Goal: Transaction & Acquisition: Purchase product/service

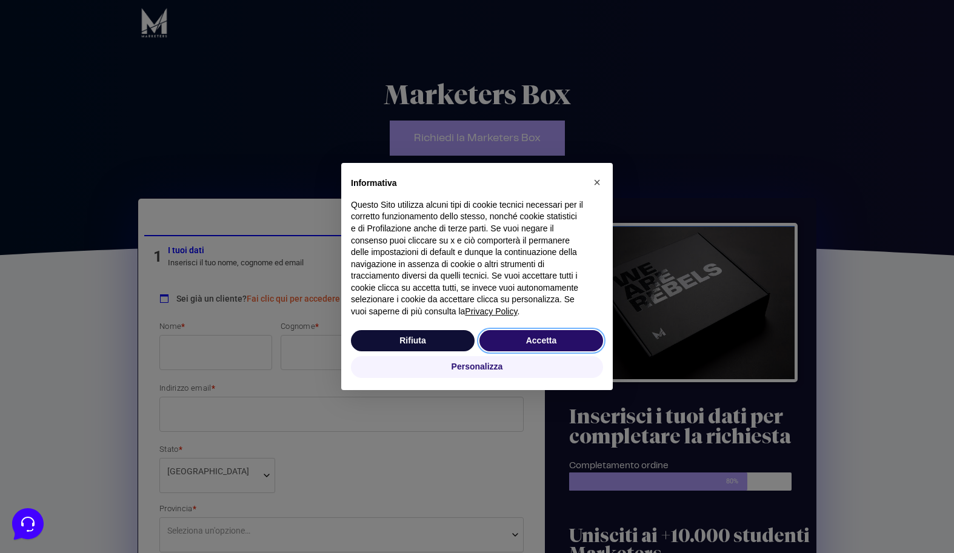
click at [522, 342] on button "Accetta" at bounding box center [541, 341] width 124 height 22
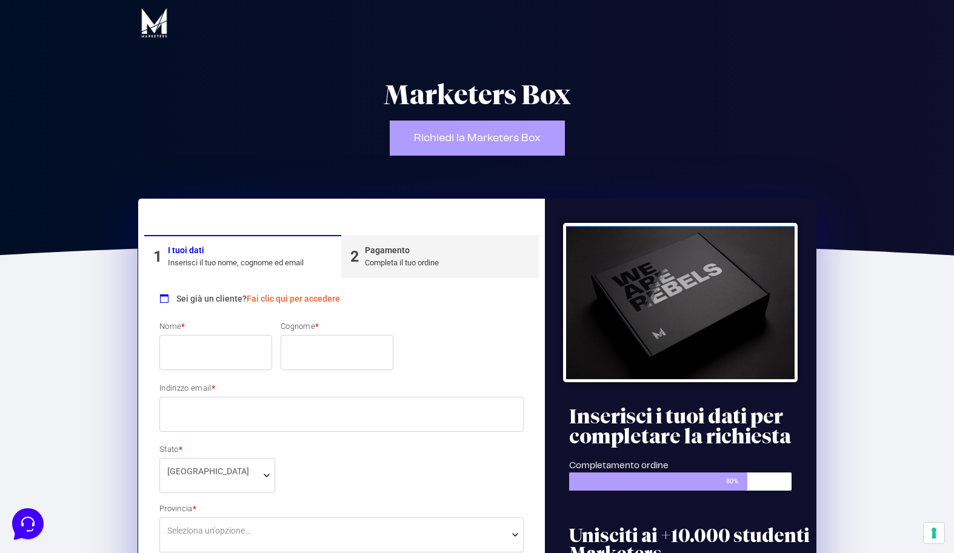
click at [203, 350] on input "Nome *" at bounding box center [215, 352] width 113 height 35
type input "chiara"
type input "ecossi"
type input "[EMAIL_ADDRESS][DOMAIN_NAME]"
type input "CERVETERI"
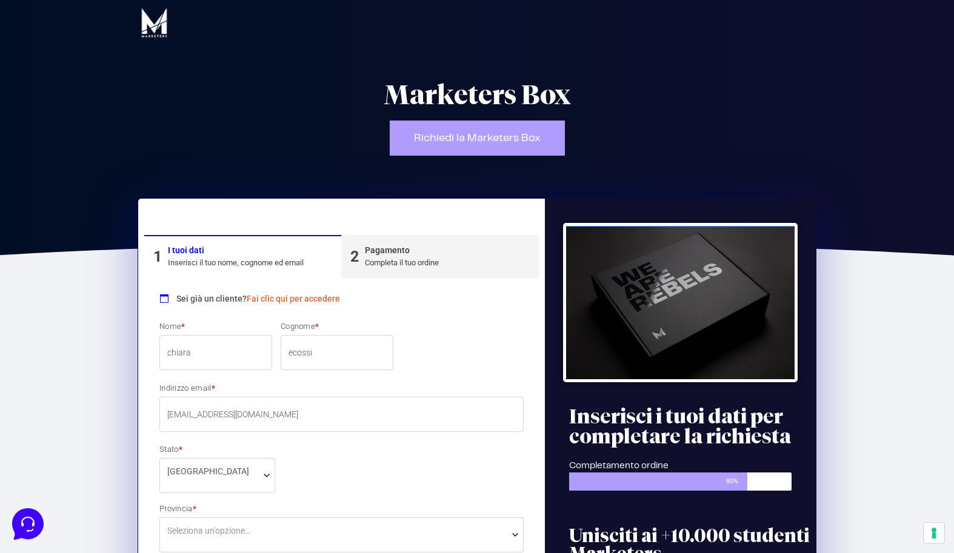
type input "16a"
type input "00052"
type input "3387808505"
drag, startPoint x: 171, startPoint y: 353, endPoint x: 158, endPoint y: 353, distance: 13.3
click at [158, 353] on p "Nome * chiara" at bounding box center [215, 347] width 121 height 52
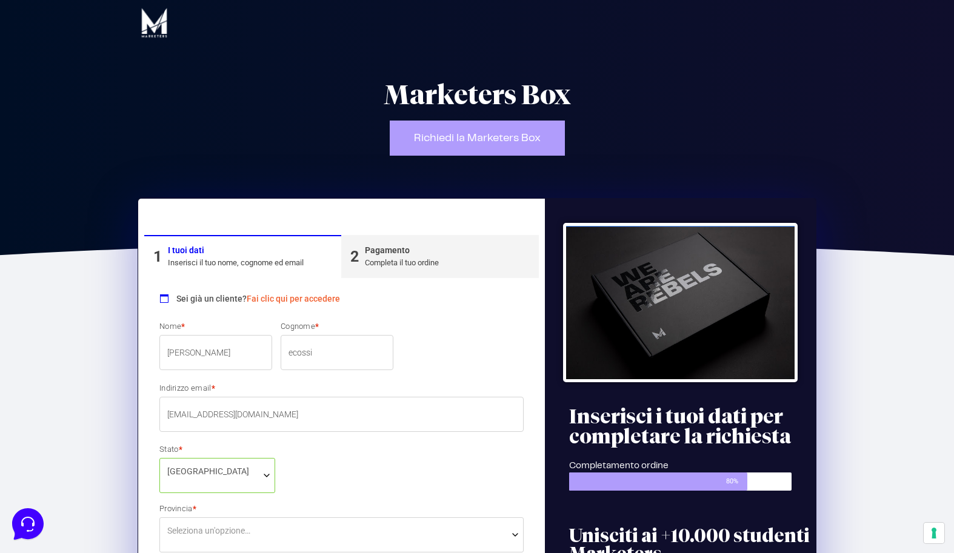
type input "[PERSON_NAME]"
drag, startPoint x: 276, startPoint y: 350, endPoint x: 270, endPoint y: 349, distance: 6.7
click at [281, 349] on input "ecossi" at bounding box center [337, 352] width 113 height 35
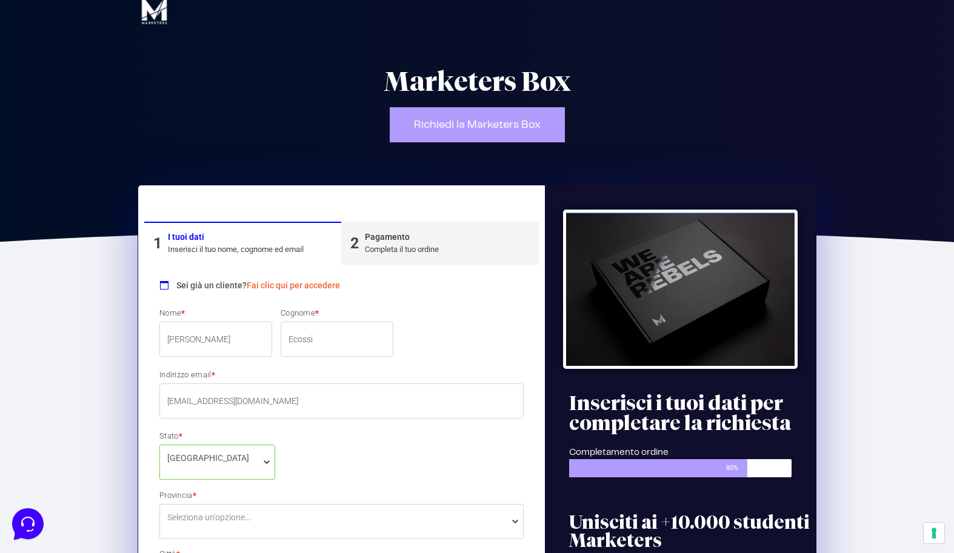
scroll to position [56, 0]
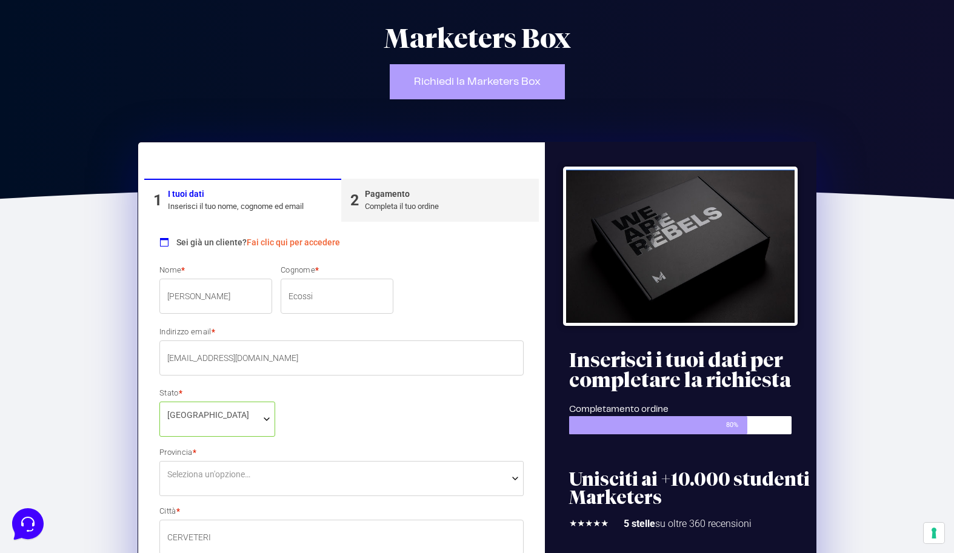
type input "Ecossi"
click at [233, 471] on span "Seleziona un'opzione…" at bounding box center [208, 475] width 83 height 13
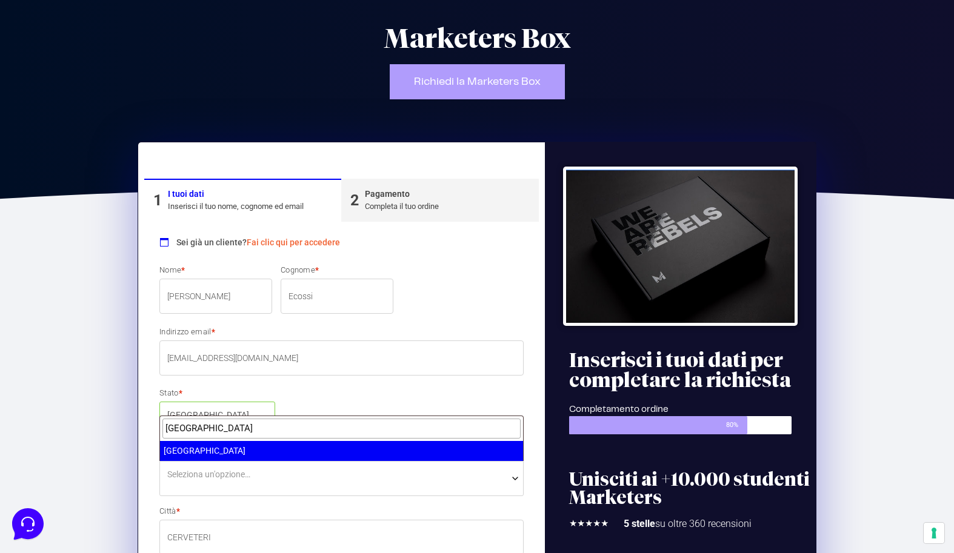
type input "[GEOGRAPHIC_DATA]"
select select "RM"
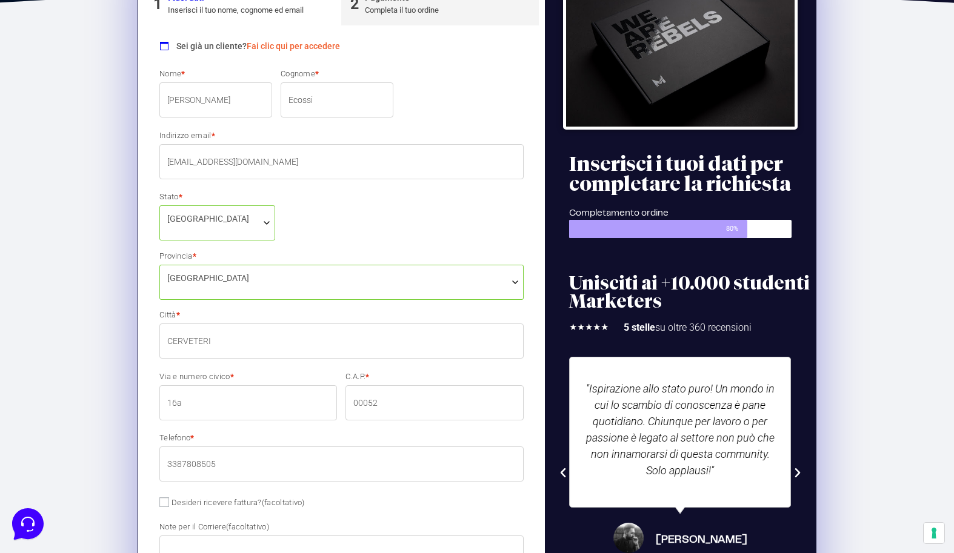
scroll to position [254, 0]
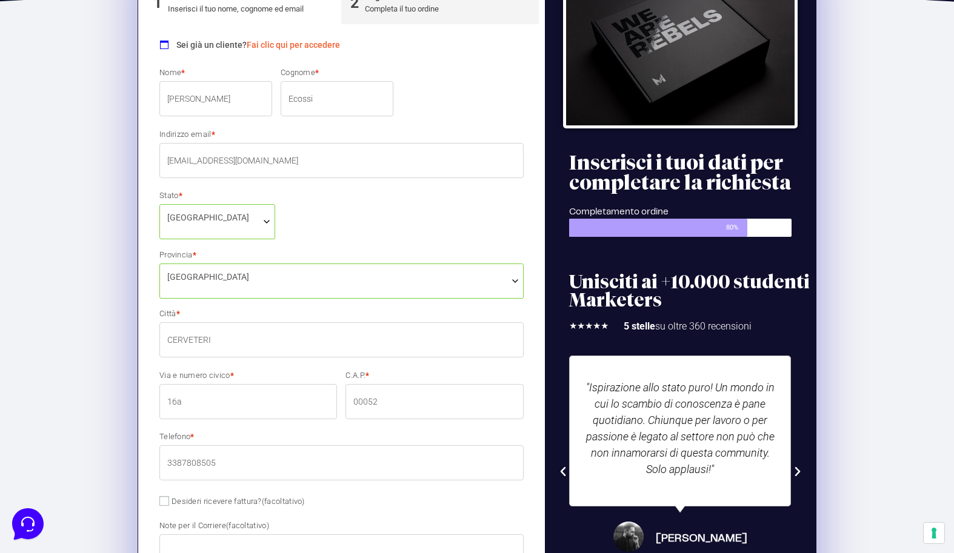
click at [172, 398] on input "16a" at bounding box center [248, 401] width 178 height 35
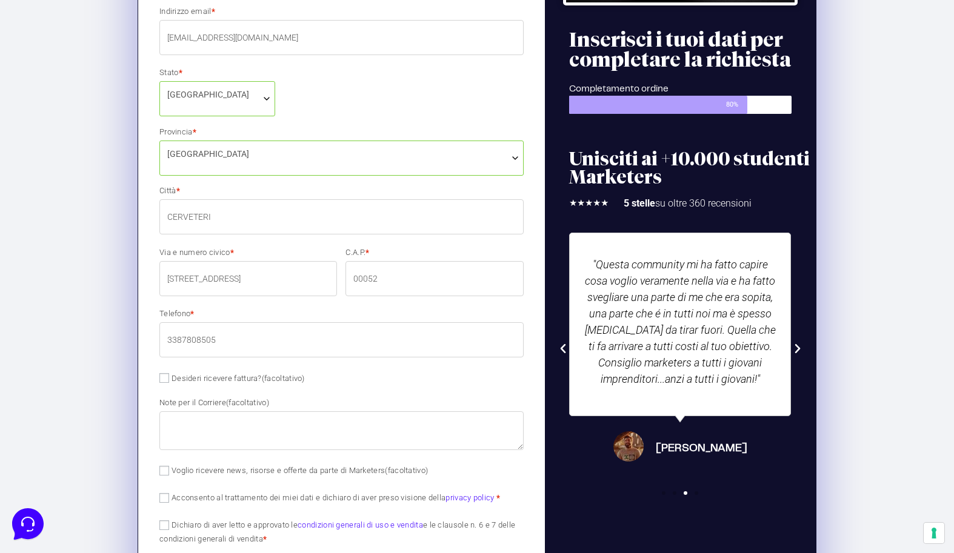
scroll to position [375, 0]
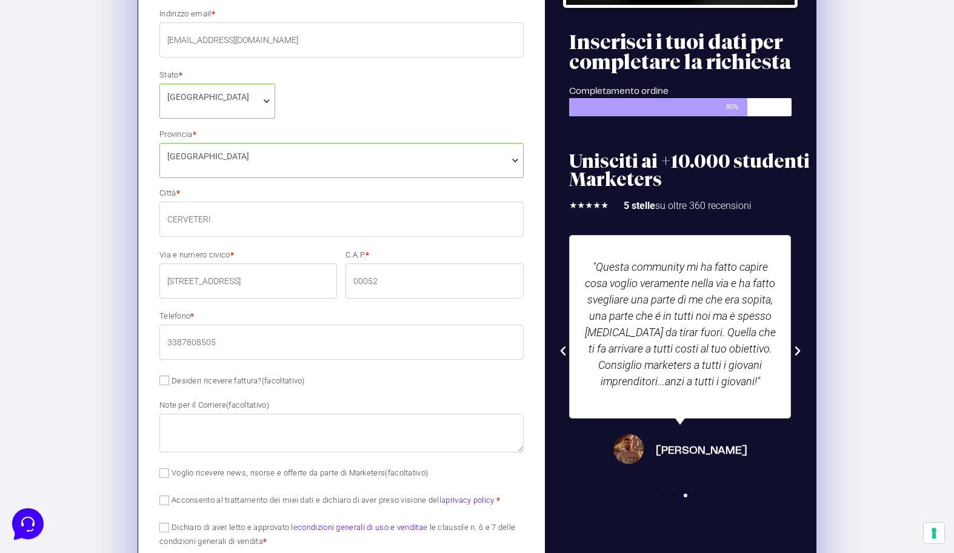
type input "[STREET_ADDRESS]"
click at [163, 382] on input "Desideri ricevere fattura? (facoltativo)" at bounding box center [164, 381] width 10 height 10
checkbox input "true"
select select "IT"
type input "0000000"
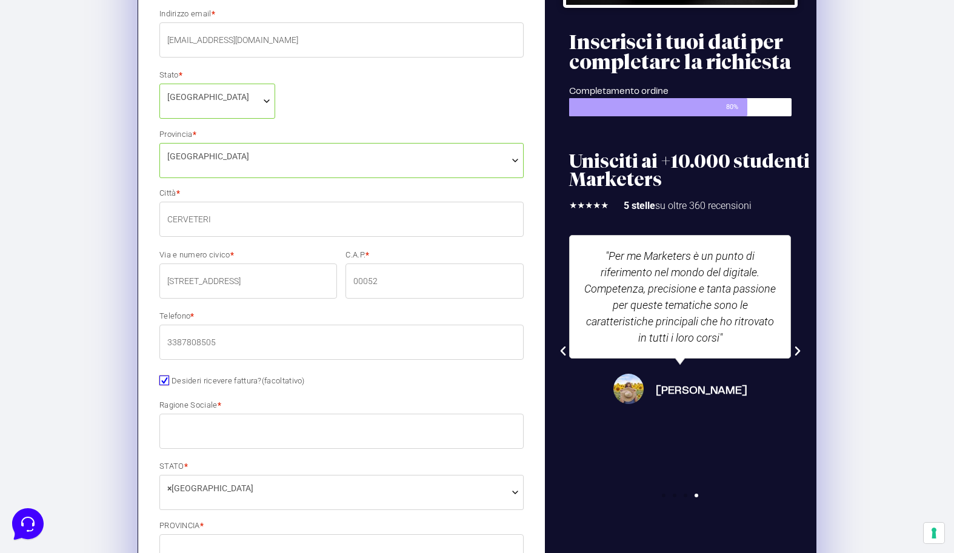
click at [167, 381] on input "Desideri ricevere fattura? (facoltativo)" at bounding box center [164, 381] width 10 height 10
checkbox input "false"
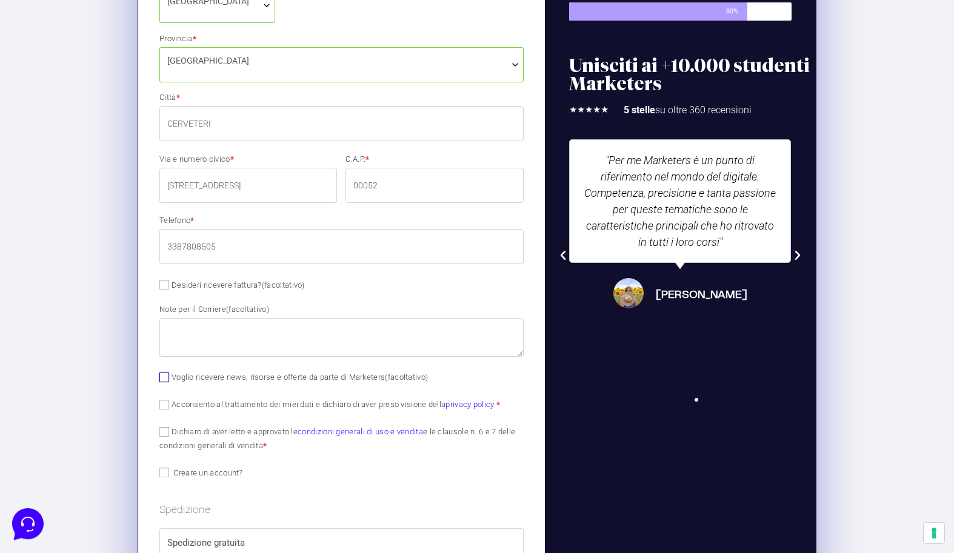
click at [164, 378] on input "Voglio ricevere news, risorse e offerte da parte di Marketers (facoltativo)" at bounding box center [164, 378] width 10 height 10
checkbox input "true"
click at [165, 405] on input "Acconsento al trattamento dei miei dati e dichiaro di aver preso visione della …" at bounding box center [164, 404] width 10 height 10
checkbox input "true"
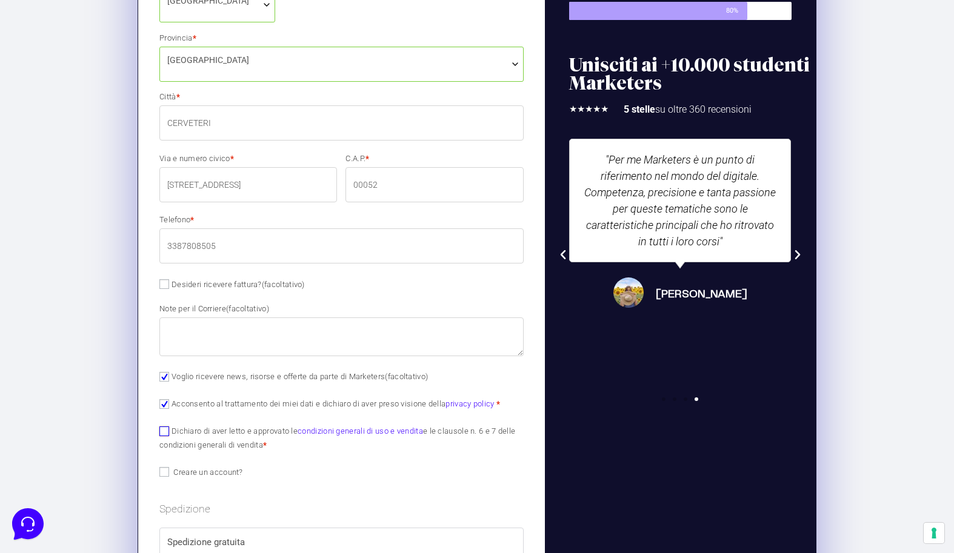
click at [165, 431] on input "Dichiaro di aver letto e approvato le condizioni generali di uso e vendita e le…" at bounding box center [164, 432] width 10 height 10
checkbox input "true"
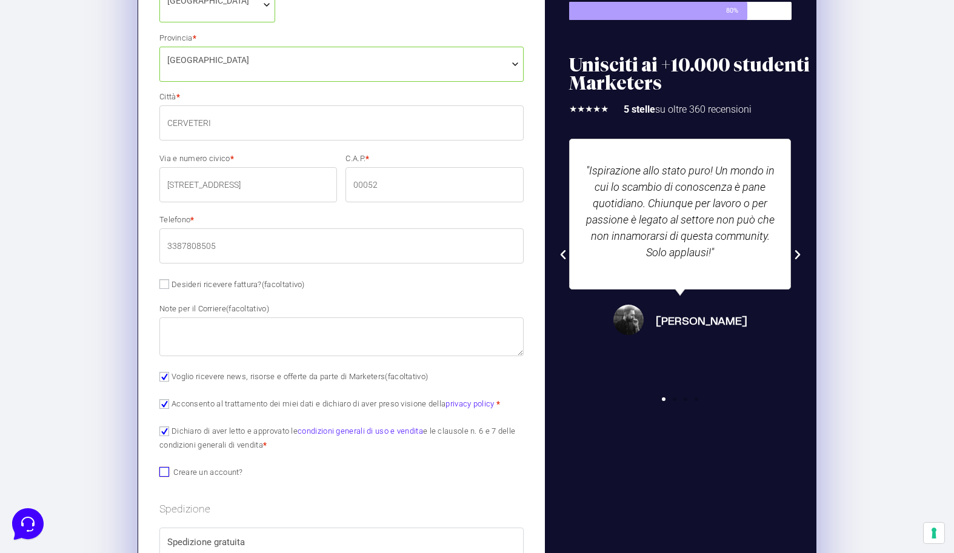
click at [162, 474] on input "Creare un account?" at bounding box center [164, 472] width 10 height 10
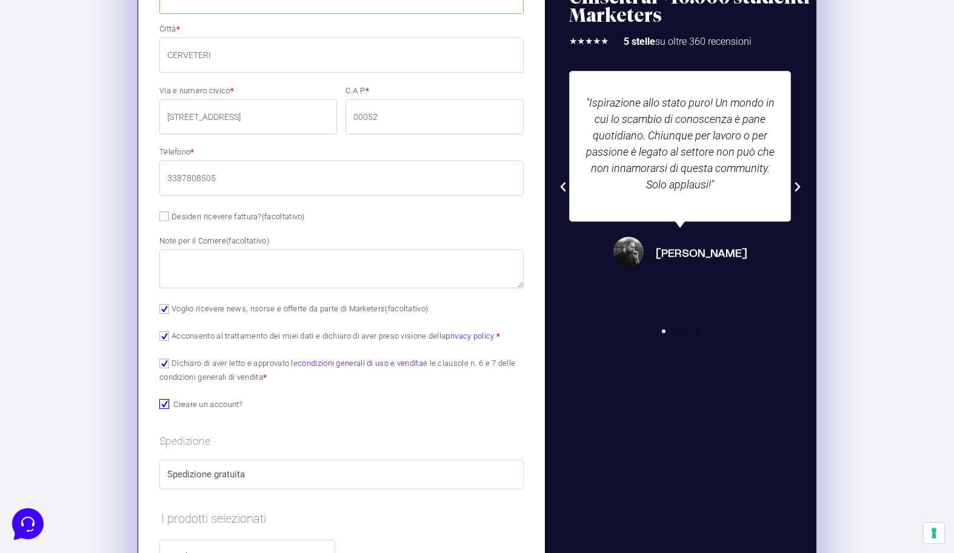
scroll to position [540, 0]
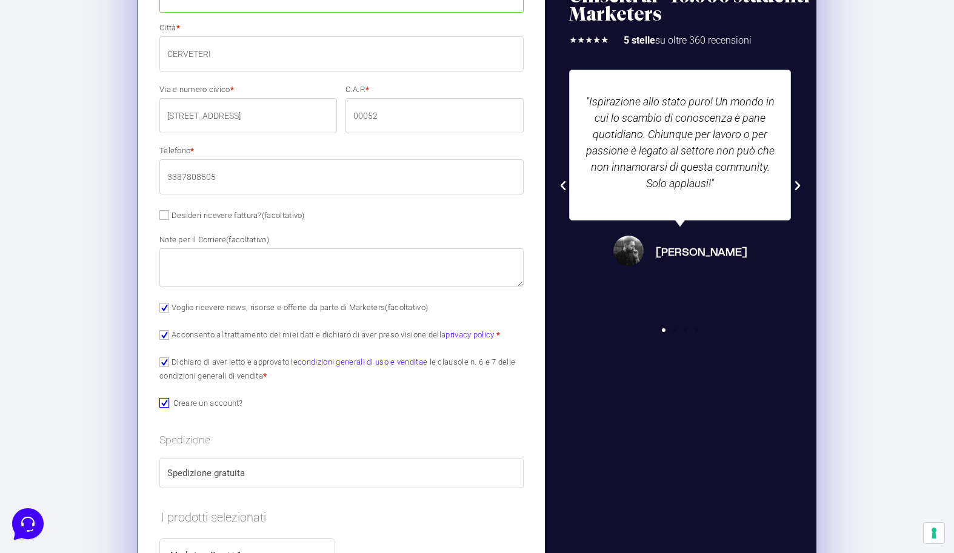
drag, startPoint x: 163, startPoint y: 406, endPoint x: 183, endPoint y: 403, distance: 20.2
click at [163, 406] on input "Creare un account?" at bounding box center [164, 403] width 10 height 10
checkbox input "false"
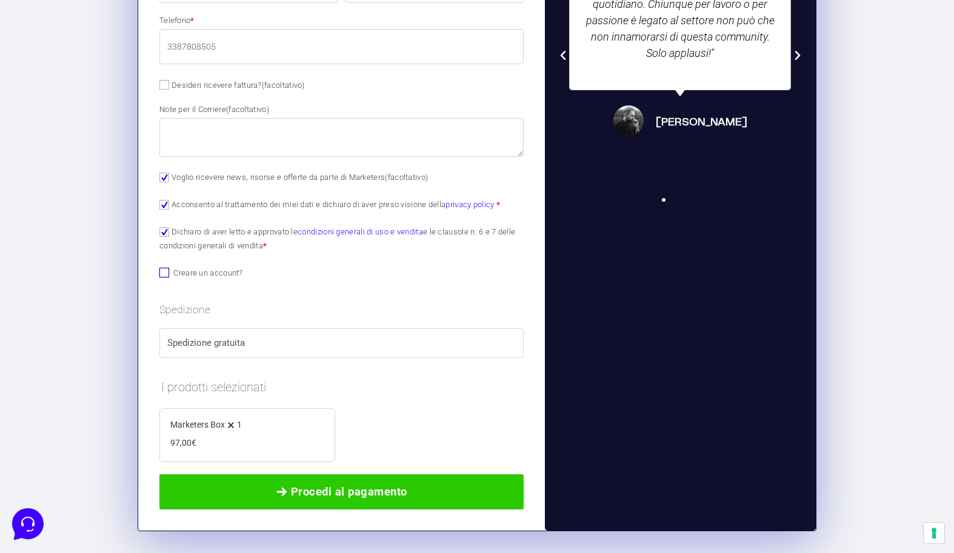
scroll to position [672, 0]
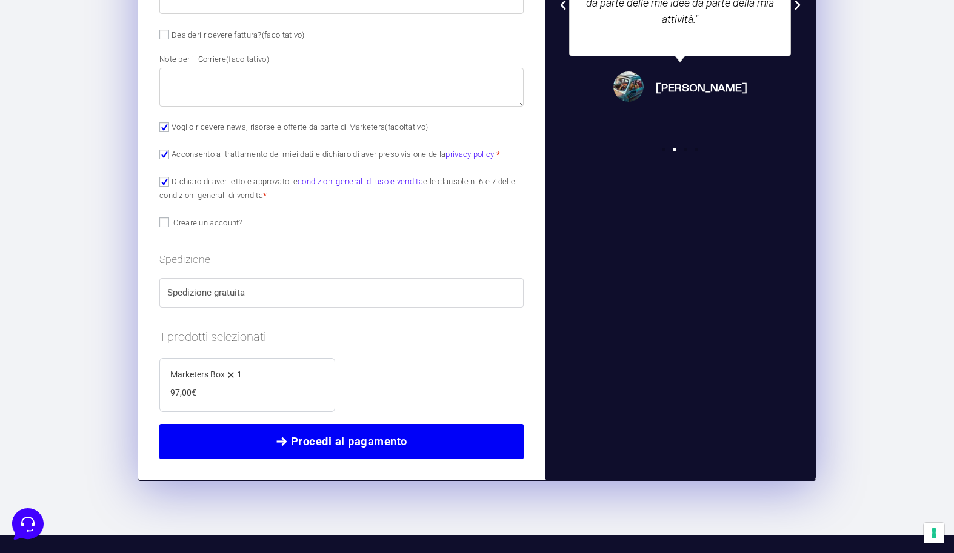
click at [310, 446] on span "Procedi al pagamento" at bounding box center [349, 441] width 116 height 17
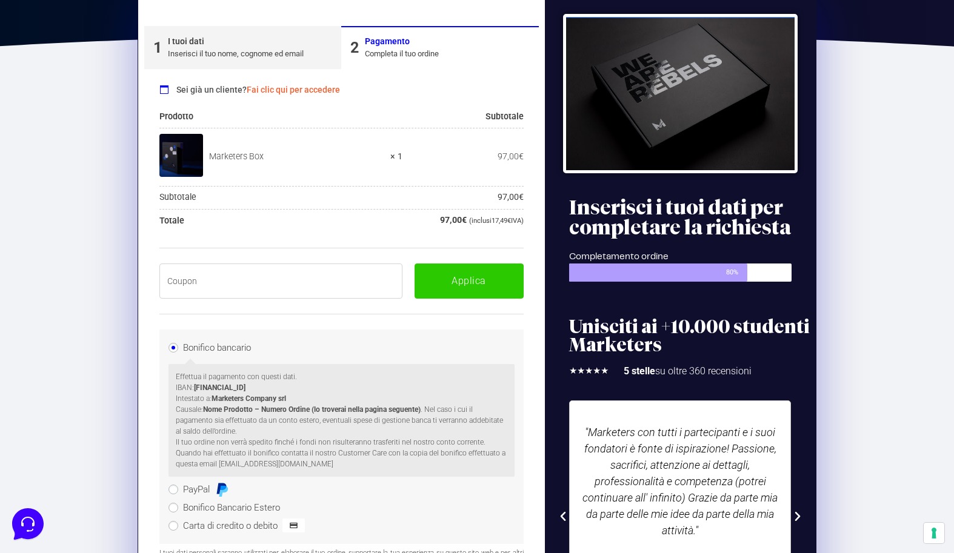
scroll to position [219, 0]
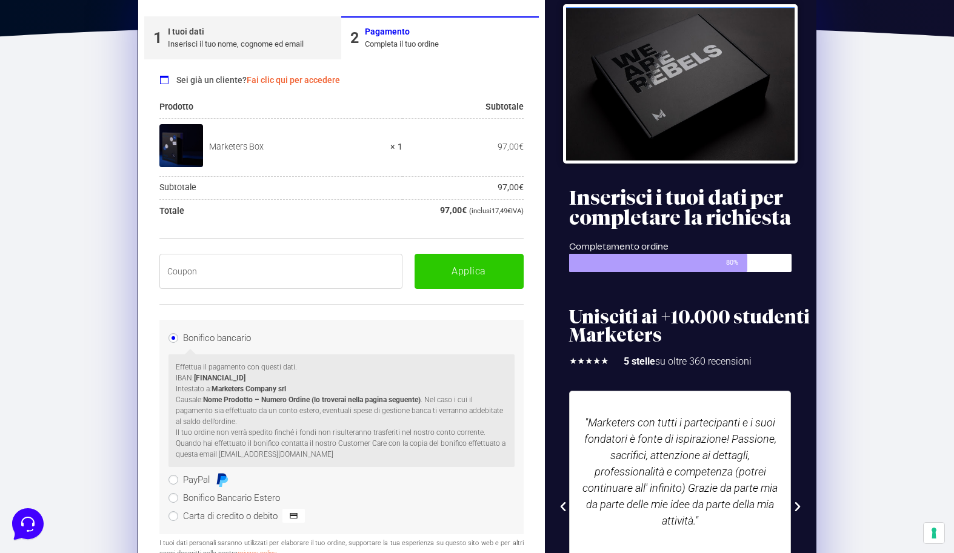
click at [196, 274] on input "text" at bounding box center [280, 271] width 243 height 35
paste input "BOXPRO100OFF"
type input "BOXPRO100OFF"
click at [473, 275] on button "Applica" at bounding box center [469, 271] width 109 height 35
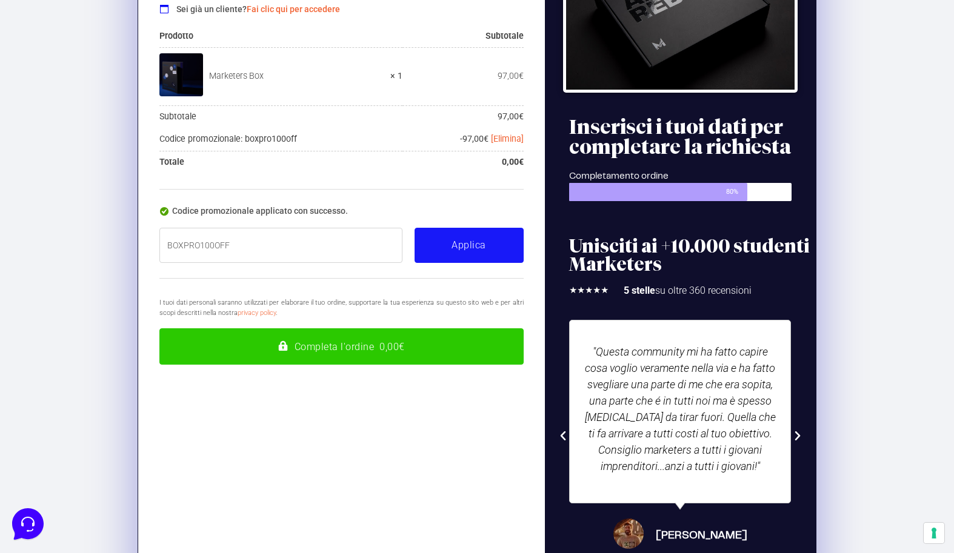
scroll to position [303, 0]
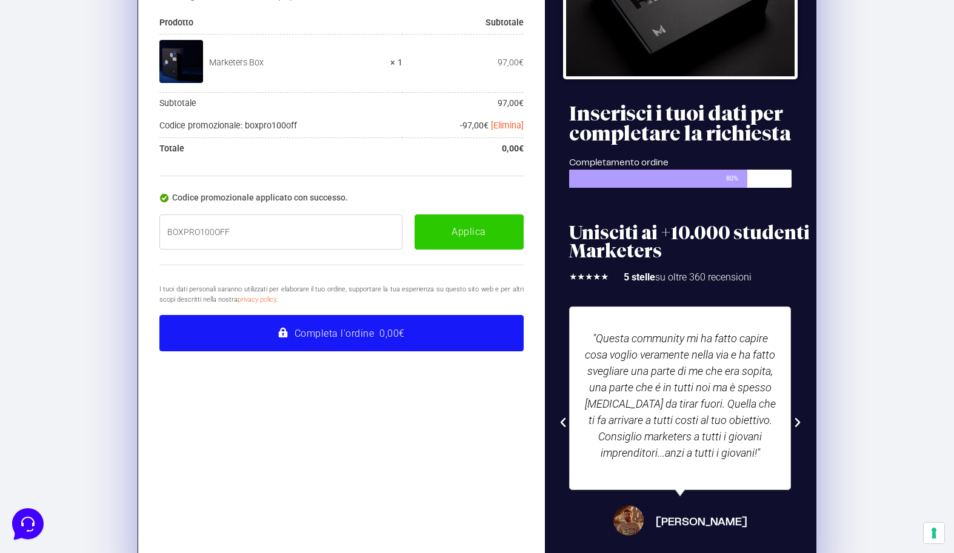
click at [356, 335] on button "Completa l'ordine 0,00€" at bounding box center [341, 333] width 364 height 36
